Goal: Find specific page/section: Find specific page/section

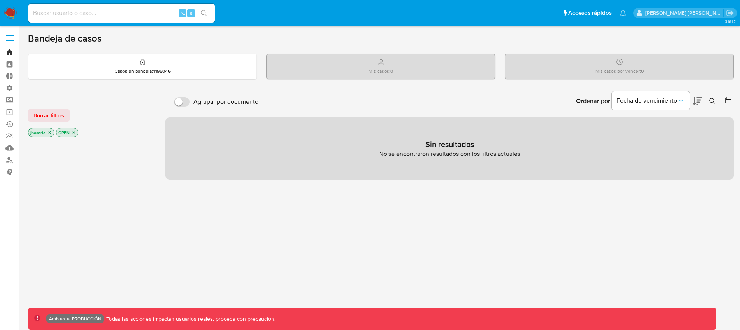
click at [10, 51] on link "Bandeja" at bounding box center [46, 52] width 92 height 12
click at [10, 135] on link "Reportes" at bounding box center [46, 136] width 92 height 12
